Goal: Task Accomplishment & Management: Manage account settings

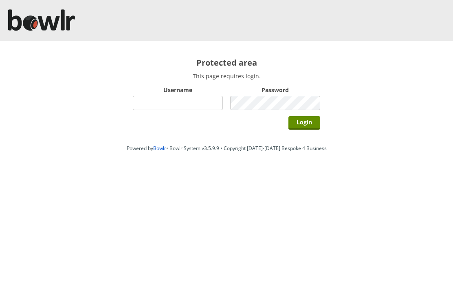
click at [187, 110] on input "Username" at bounding box center [178, 103] width 90 height 14
type input "Hornseaindoorbowlsclub"
click at [315, 123] on input "Login" at bounding box center [305, 122] width 32 height 13
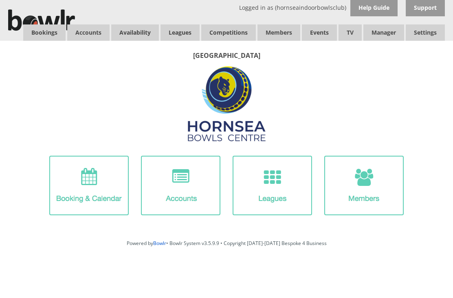
click at [37, 31] on link "Bookings" at bounding box center [44, 32] width 42 height 16
click at [0, 0] on link "Letters" at bounding box center [0, 0] width 0 height 0
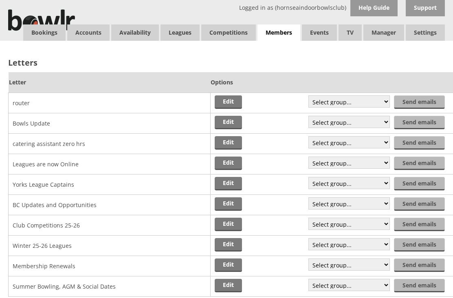
scroll to position [5, 0]
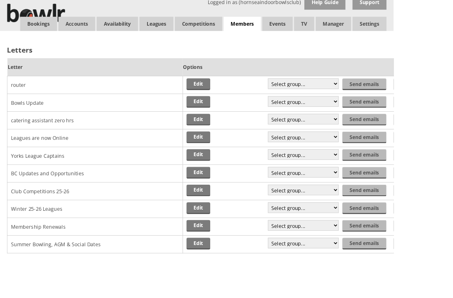
click at [135, 224] on td "Club Competitions 25-26" at bounding box center [110, 220] width 202 height 20
click at [235, 219] on link "Edit" at bounding box center [228, 219] width 27 height 13
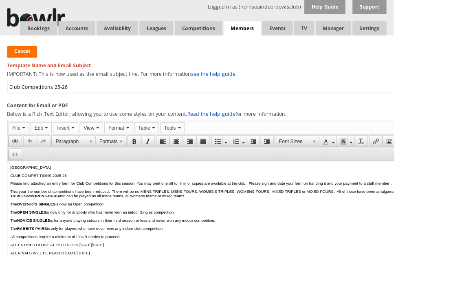
click at [76, 163] on html "HORNSEA BOWLS CENTRE CLUB COMPETITIONS 2025-26 Please find attached an entry fo…" at bounding box center [259, 244] width 505 height 167
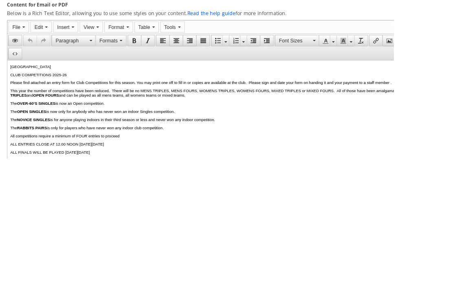
click at [44, 65] on p "HORNSEA BOWLS CENTRE" at bounding box center [260, 67] width 498 height 5
click at [12, 79] on p "CLUB COMPETITIONS 2025-26" at bounding box center [260, 76] width 498 height 5
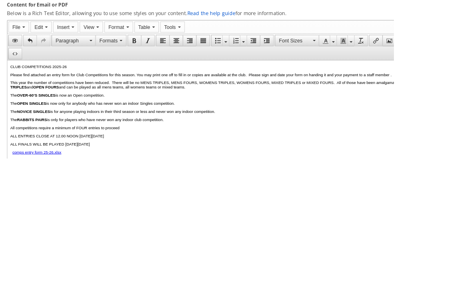
click at [359, 156] on button "Font Sizes" at bounding box center [342, 162] width 51 height 13
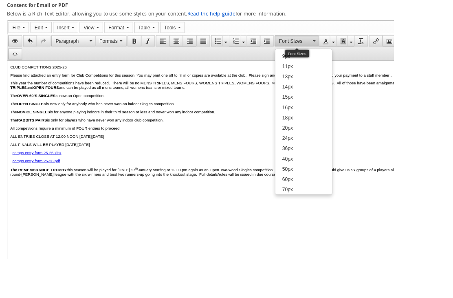
scroll to position [116, 0]
click at [355, 47] on span "Font Sizes" at bounding box center [339, 47] width 37 height 8
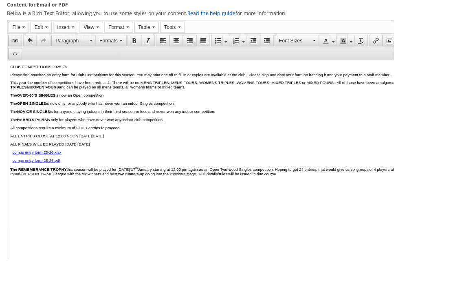
click at [264, 93] on p "This year the number of competitions have been reduced. There will be no MENS T…" at bounding box center [260, 89] width 498 height 10
click at [360, 50] on button "Font Sizes" at bounding box center [342, 46] width 51 height 13
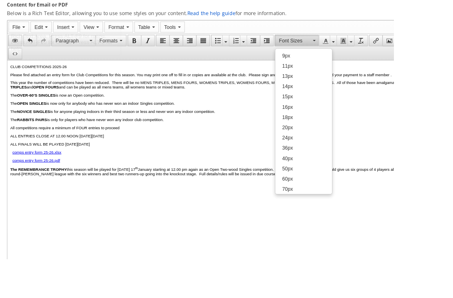
click at [246, 218] on html "CLUB COMPETITIONS 2025-26 Please find attached an entry form for Club Competiti…" at bounding box center [259, 139] width 505 height 158
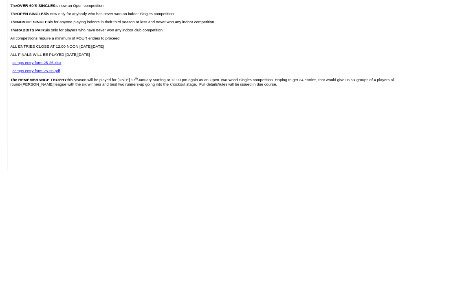
click at [342, 58] on body "CLUB COMPETITIONS 2025-26 Please find attached an entry form for Club Competiti…" at bounding box center [260, 50] width 498 height 149
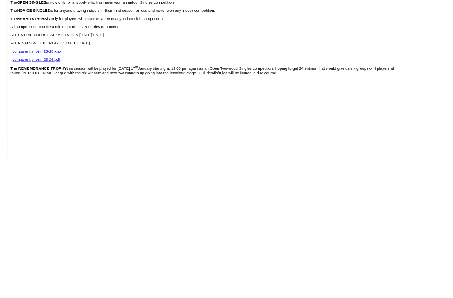
scroll to position [117, 0]
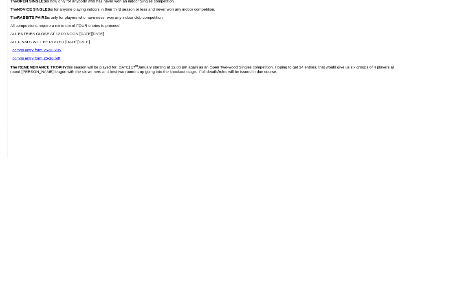
click at [24, 112] on body "CLUB COMPETITIONS 2025-26 Please find attached an entry form for Club Competiti…" at bounding box center [260, 37] width 498 height 149
click at [15, 101] on strong "the Bowls Committee" at bounding box center [34, 98] width 46 height 5
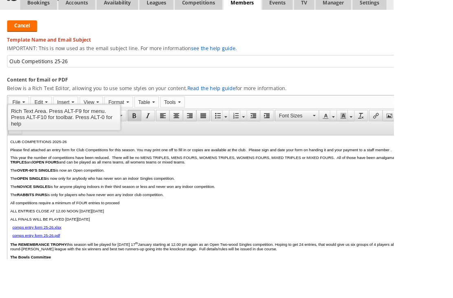
scroll to position [0, 0]
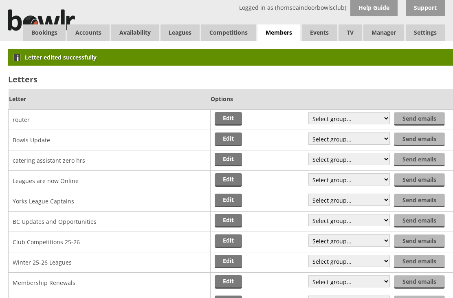
scroll to position [2, 0]
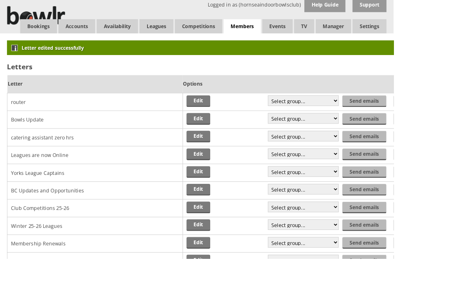
click at [230, 138] on link "Edit" at bounding box center [228, 136] width 27 height 13
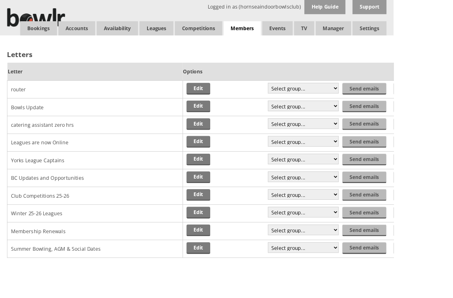
click at [49, 35] on link "Bookings" at bounding box center [44, 32] width 42 height 16
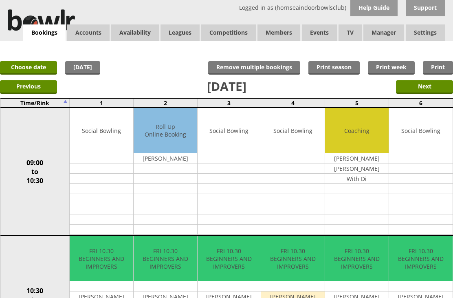
click at [36, 71] on link "Choose date" at bounding box center [28, 67] width 57 height 13
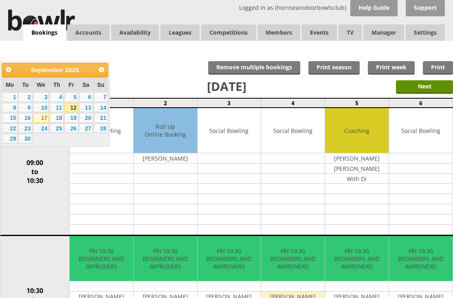
click at [47, 121] on link "17" at bounding box center [41, 118] width 16 height 10
